Goal: Find contact information: Find contact information

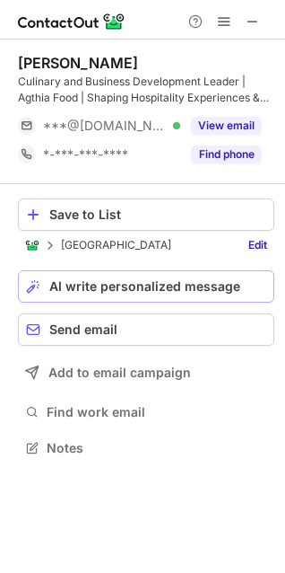
scroll to position [435, 285]
click at [252, 17] on span at bounding box center [253, 21] width 14 height 14
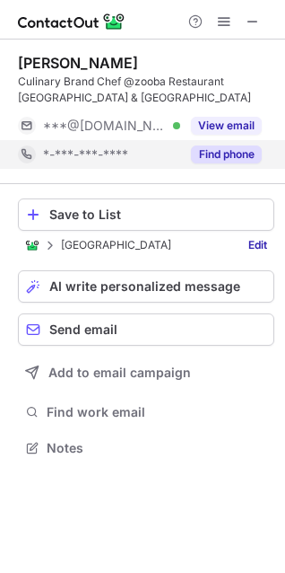
click at [208, 149] on button "Find phone" at bounding box center [226, 154] width 71 height 18
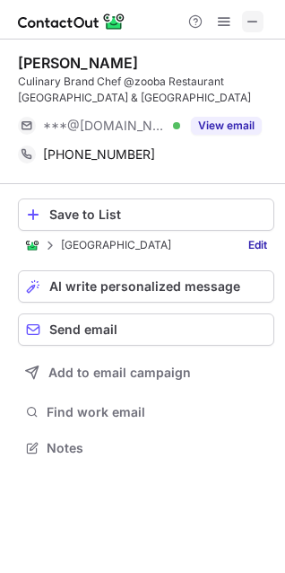
click at [258, 25] on span at bounding box center [253, 21] width 14 height 14
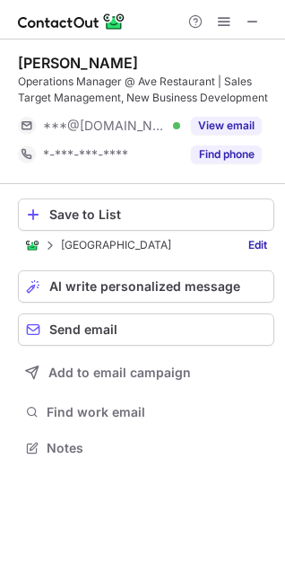
scroll to position [435, 285]
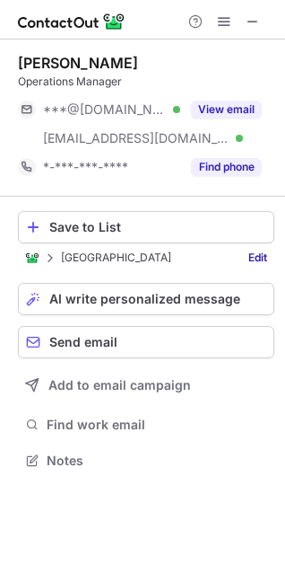
scroll to position [9, 9]
